Goal: Register for event/course

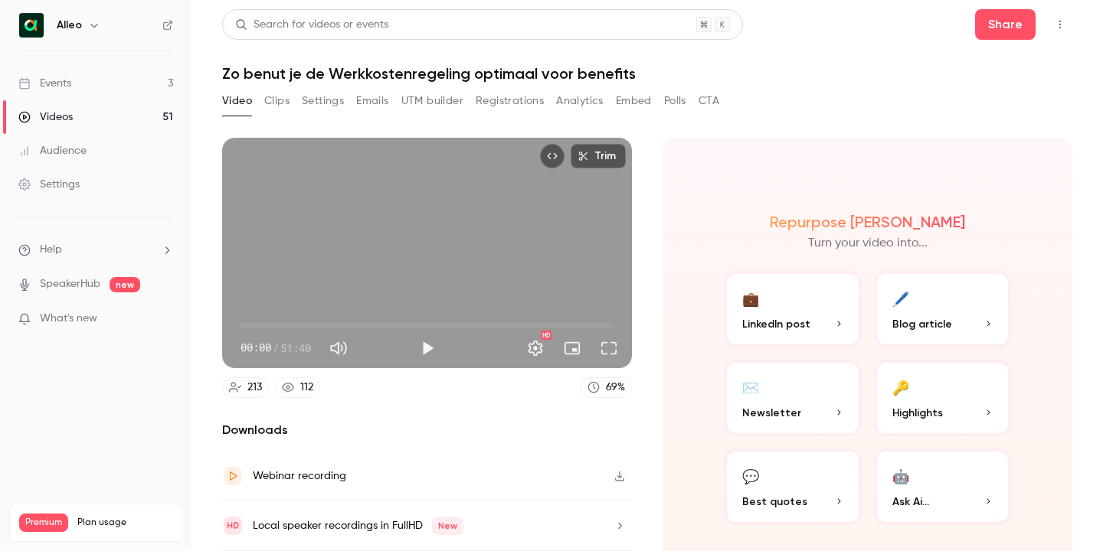
click at [64, 83] on div "Events" at bounding box center [44, 83] width 53 height 15
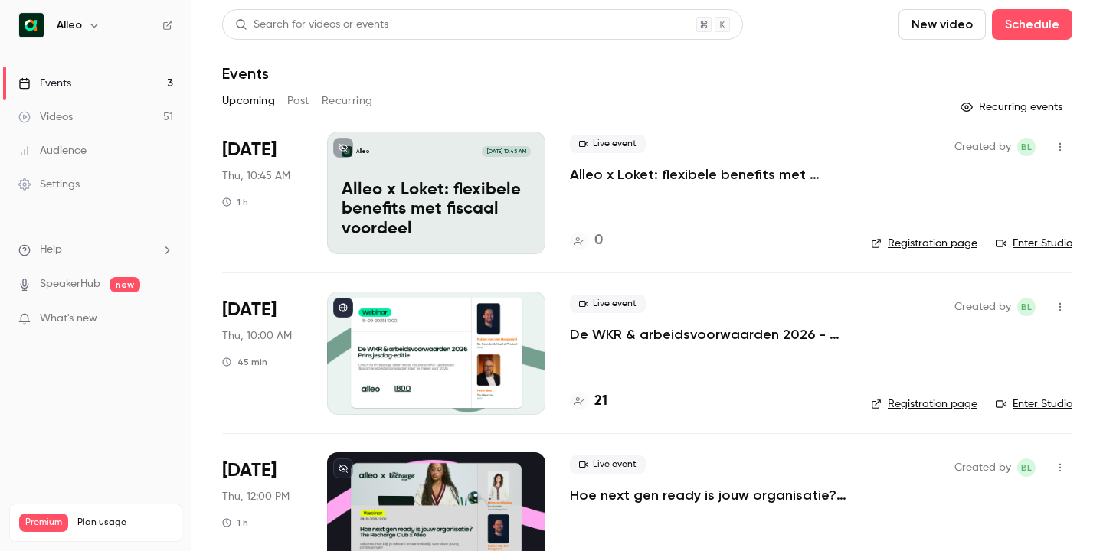
scroll to position [5, 0]
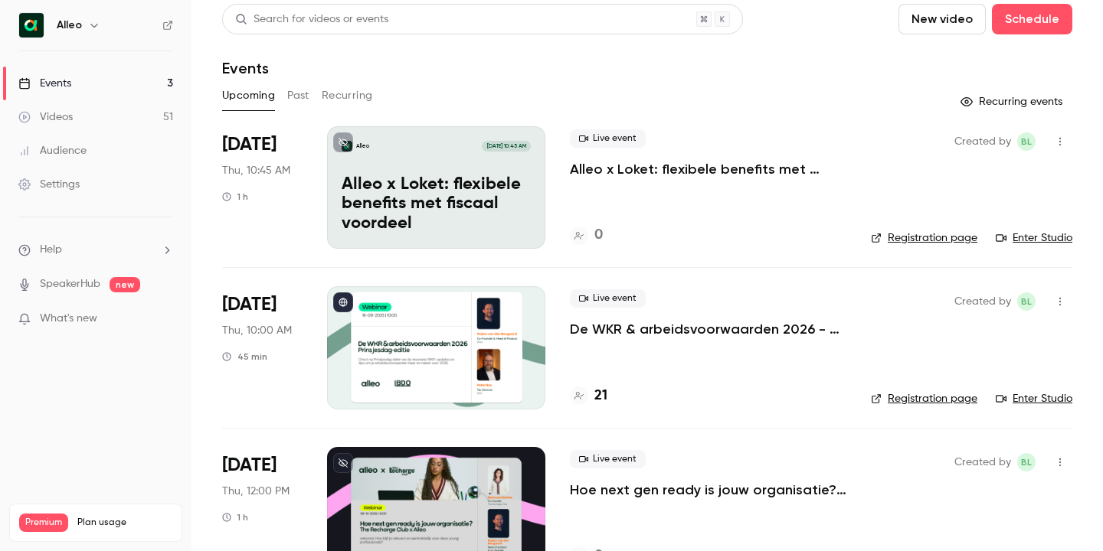
click at [708, 379] on div "Live event De WKR & arbeidsvoorwaarden 2026 - [DATE] editie 21" at bounding box center [708, 347] width 276 height 123
click at [593, 394] on div "21" at bounding box center [589, 396] width 38 height 21
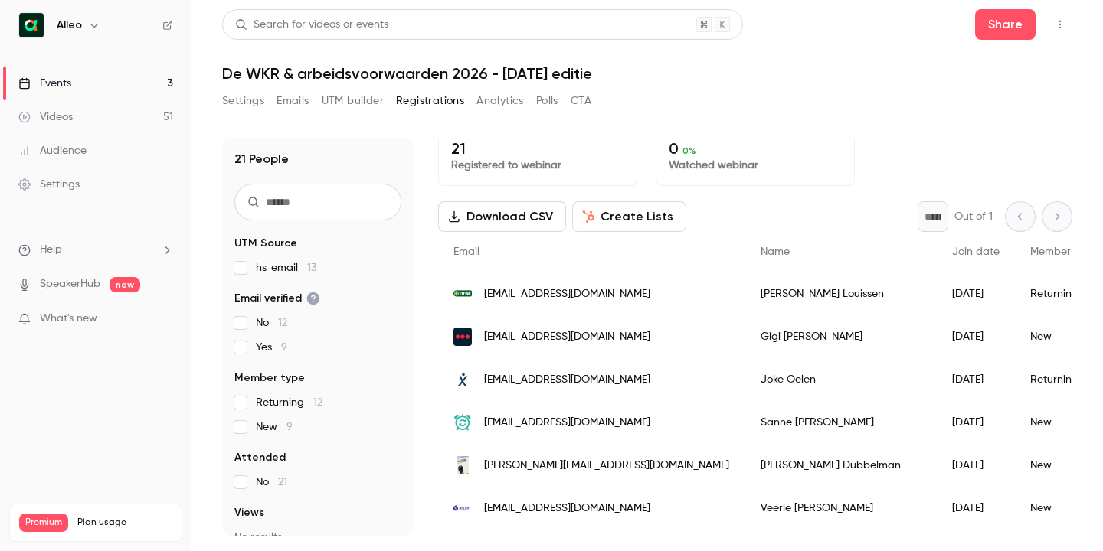
scroll to position [4, 0]
